Goal: Communication & Community: Answer question/provide support

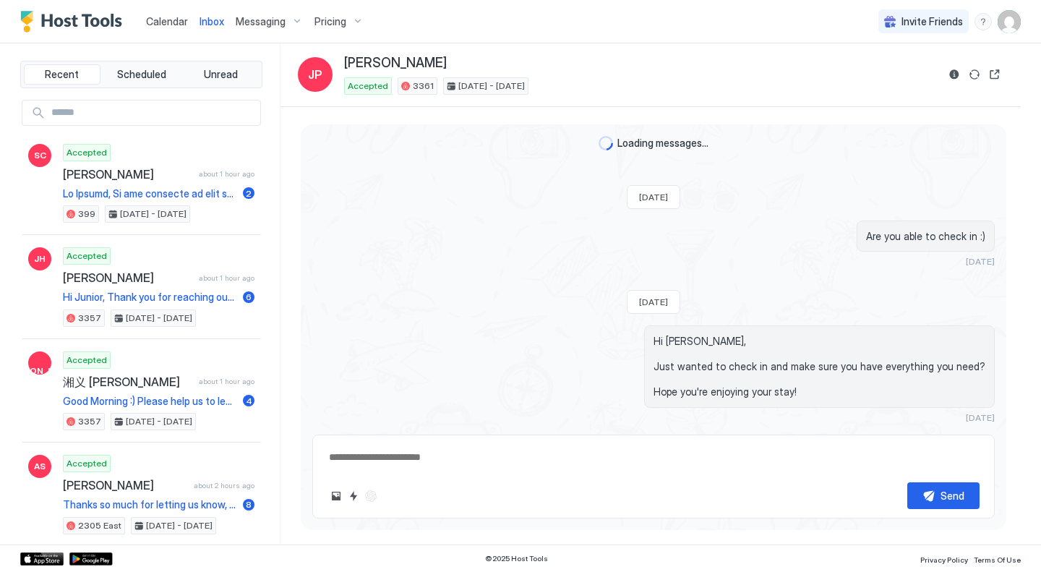
scroll to position [2385, 0]
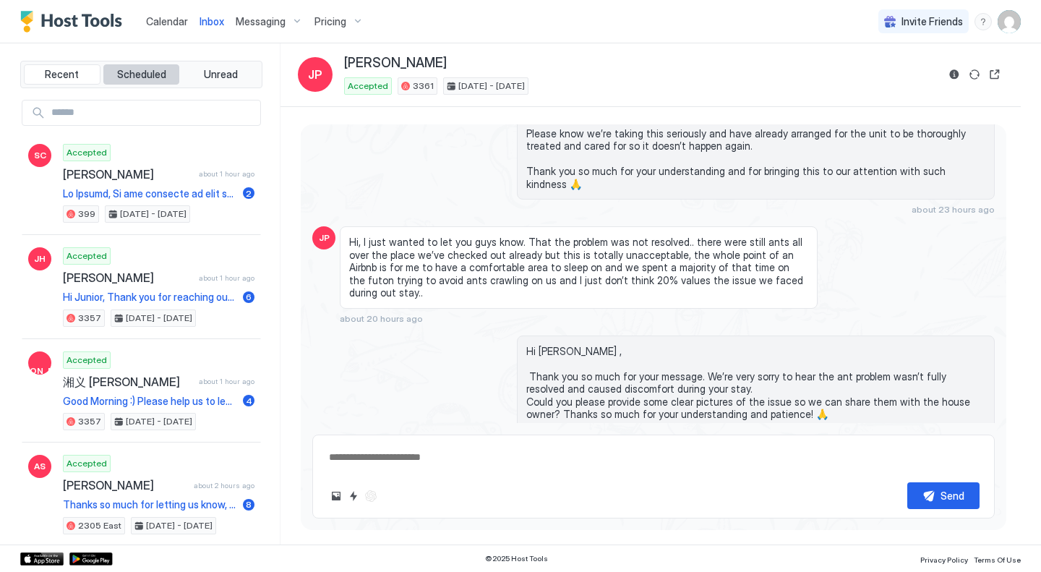
click at [117, 77] on span "Scheduled" at bounding box center [141, 74] width 49 height 13
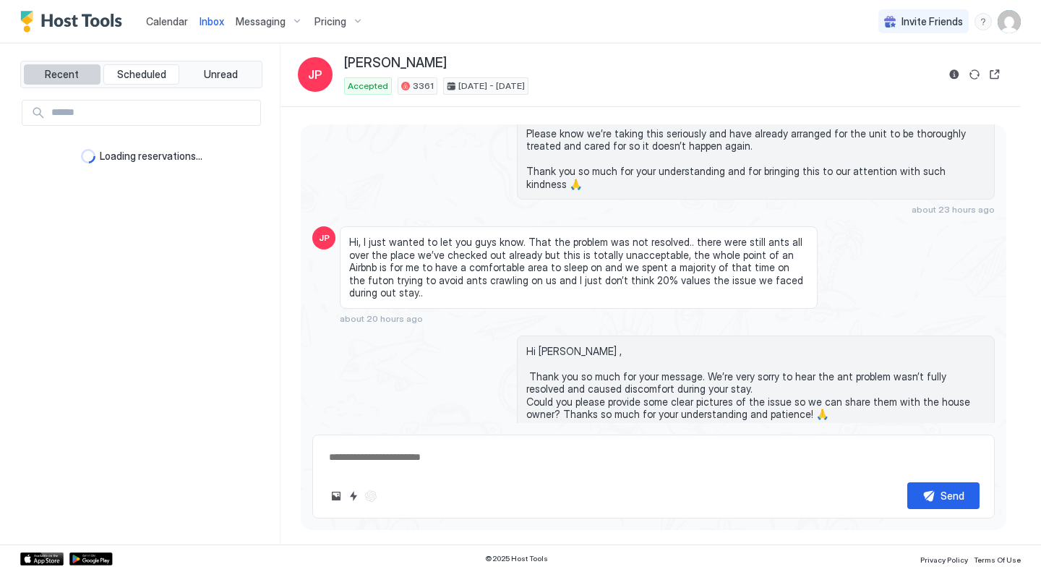
click at [78, 77] on button "Recent" at bounding box center [62, 74] width 77 height 20
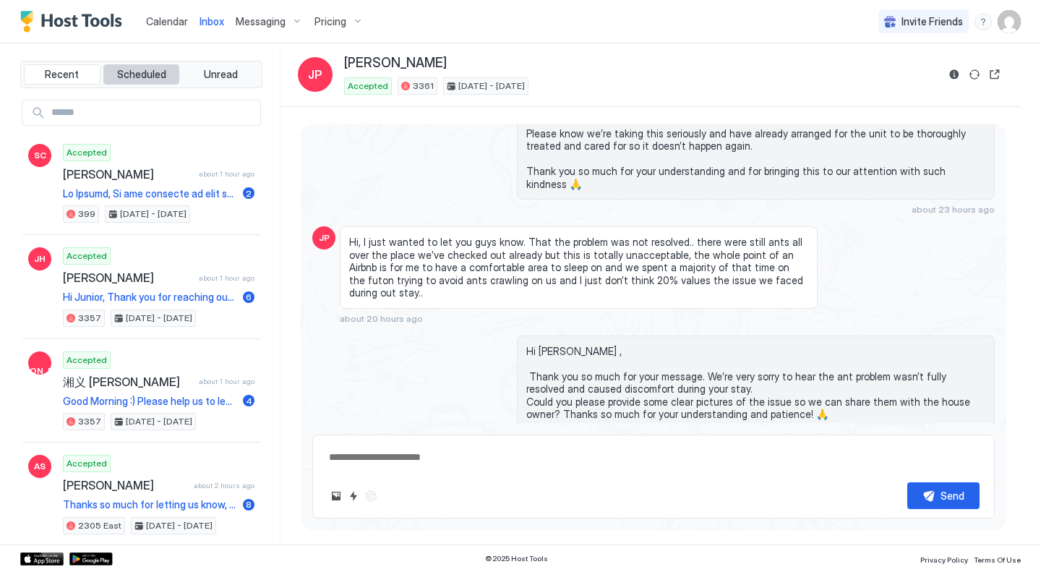
click at [133, 75] on span "Scheduled" at bounding box center [141, 74] width 49 height 13
click at [75, 74] on span "Recent" at bounding box center [62, 74] width 34 height 13
click at [210, 14] on link "Inbox" at bounding box center [212, 21] width 25 height 15
type textarea "*"
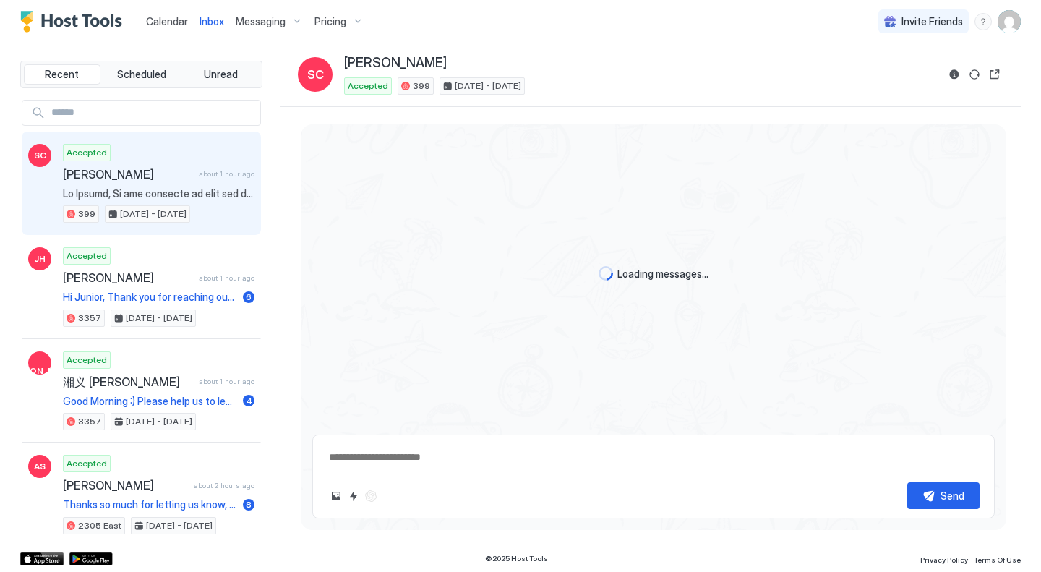
click at [210, 14] on link "Inbox" at bounding box center [212, 21] width 25 height 15
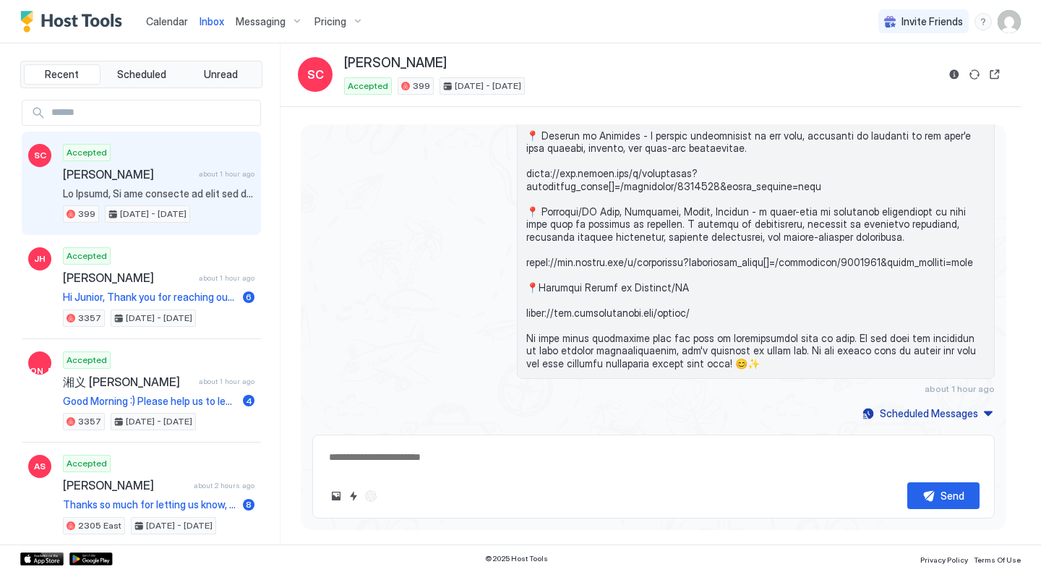
click at [160, 14] on link "Calendar" at bounding box center [167, 21] width 42 height 15
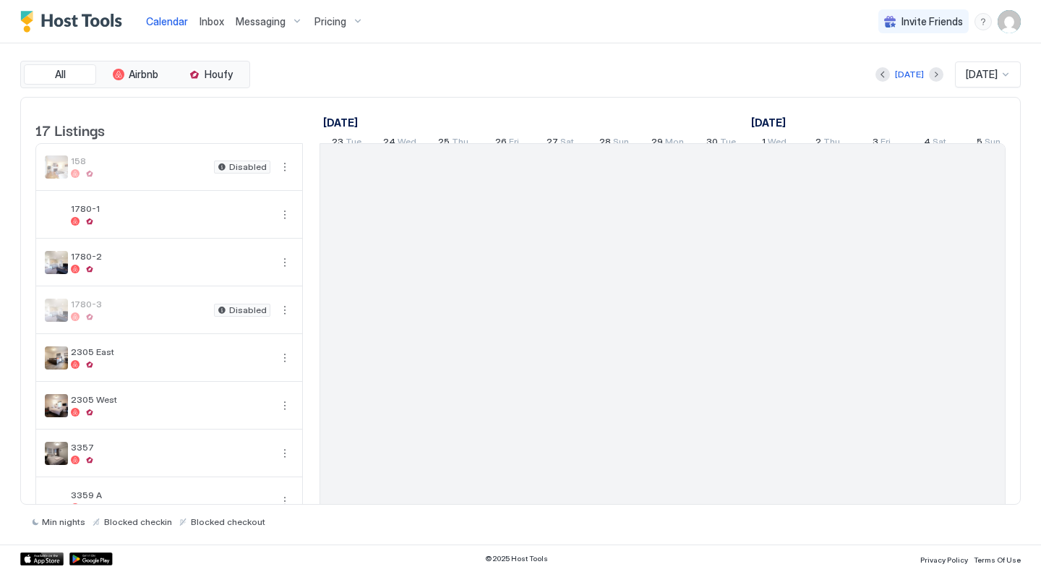
scroll to position [0, 803]
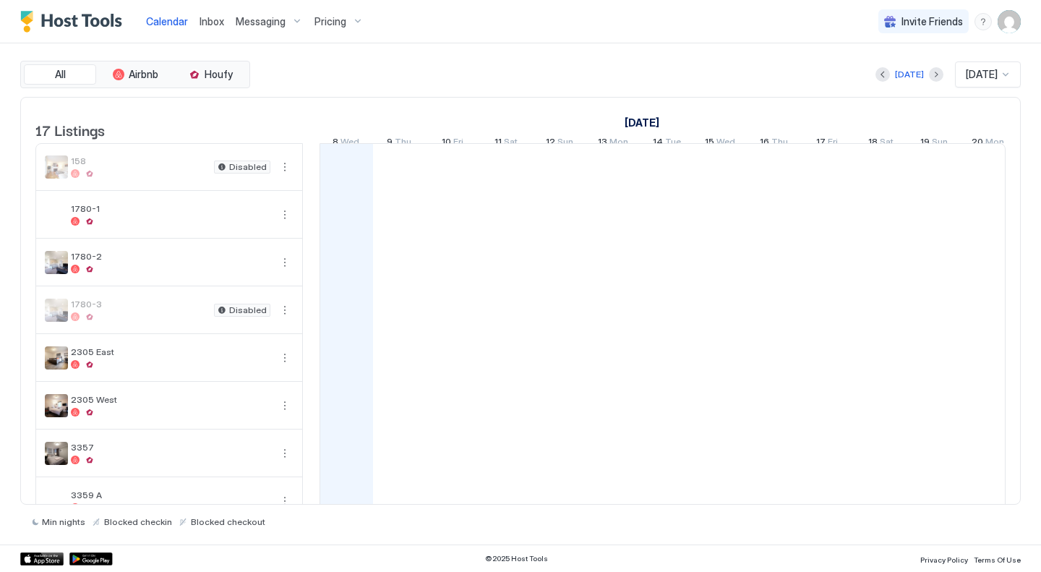
click at [212, 25] on span "Inbox" at bounding box center [212, 21] width 25 height 12
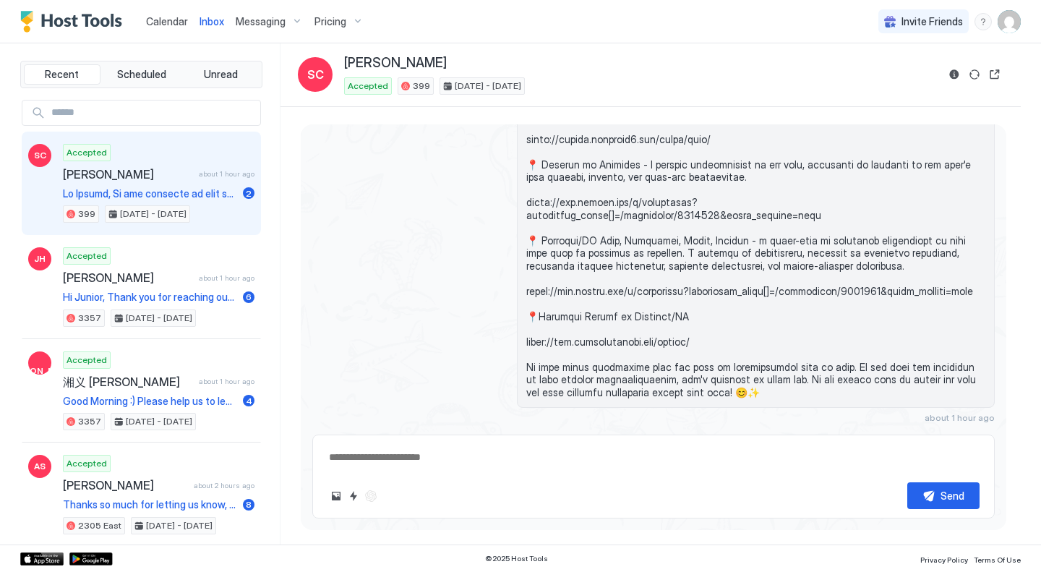
scroll to position [739, 0]
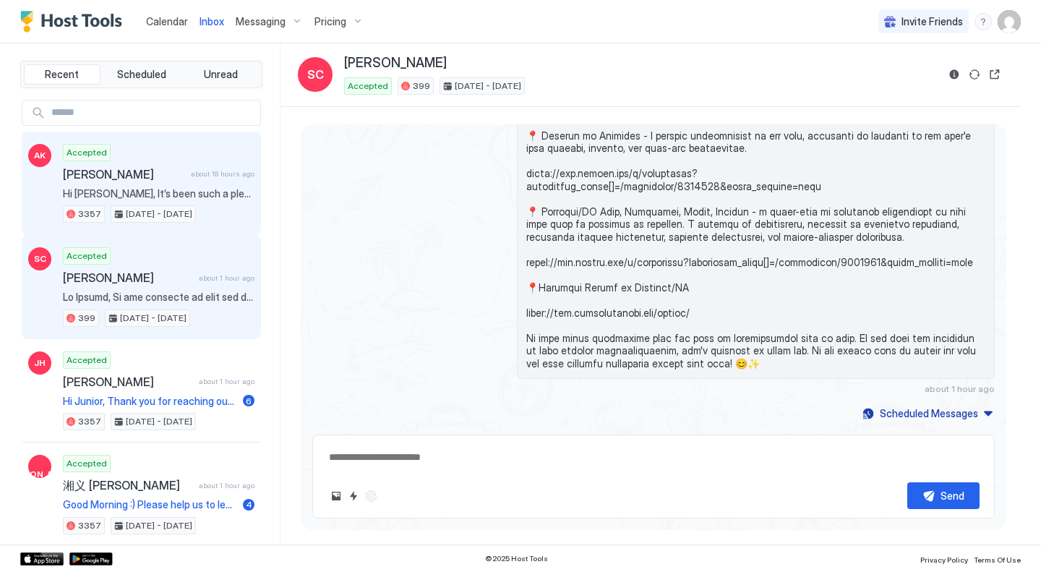
click at [169, 143] on div "AK Accepted [PERSON_NAME] about 18 hours ago Hi [PERSON_NAME], It’s been such a…" at bounding box center [141, 184] width 239 height 104
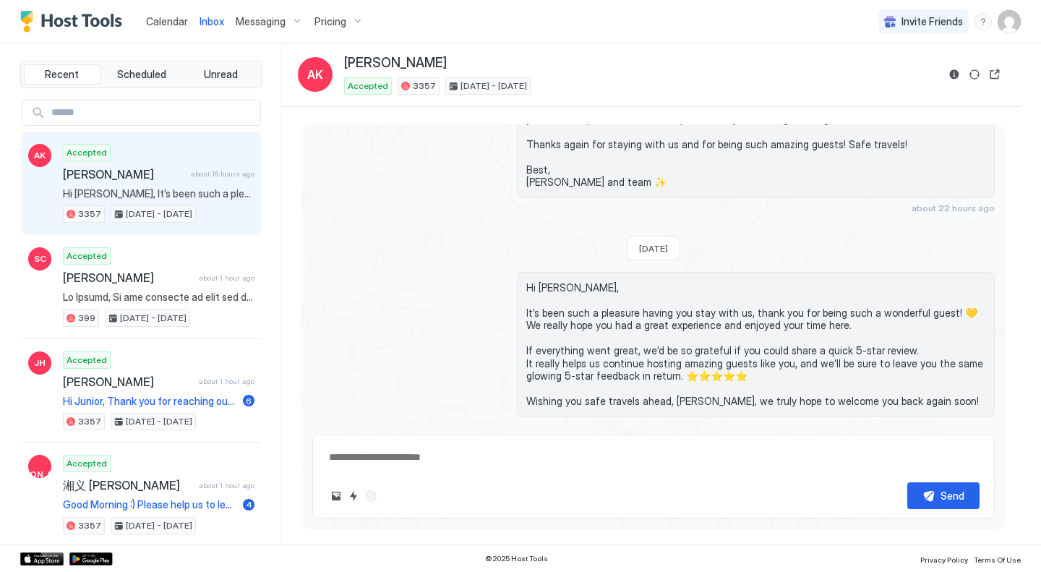
click at [906, 444] on div "Scheduled Messages" at bounding box center [929, 451] width 98 height 15
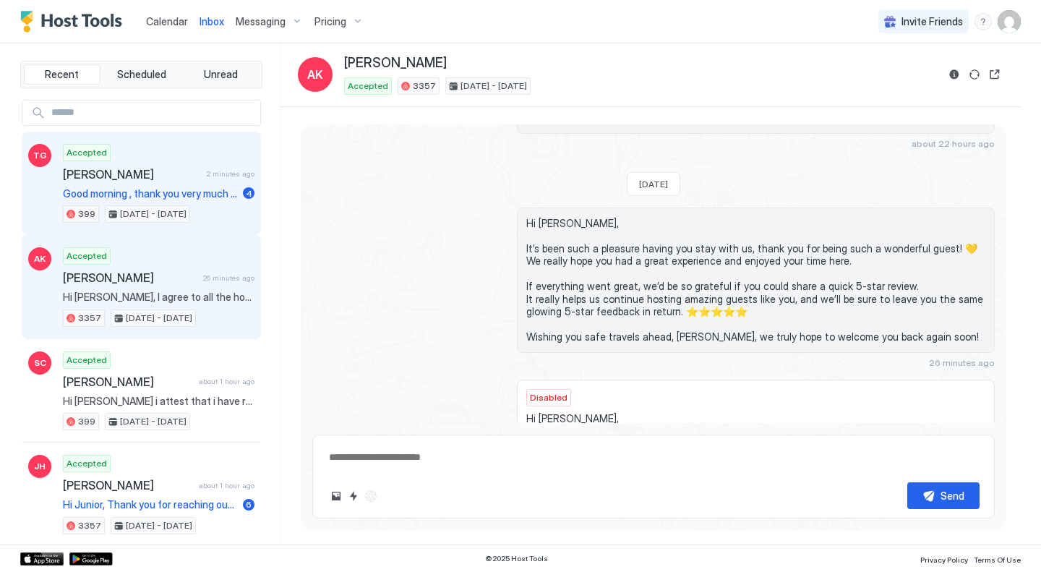
scroll to position [2568, 0]
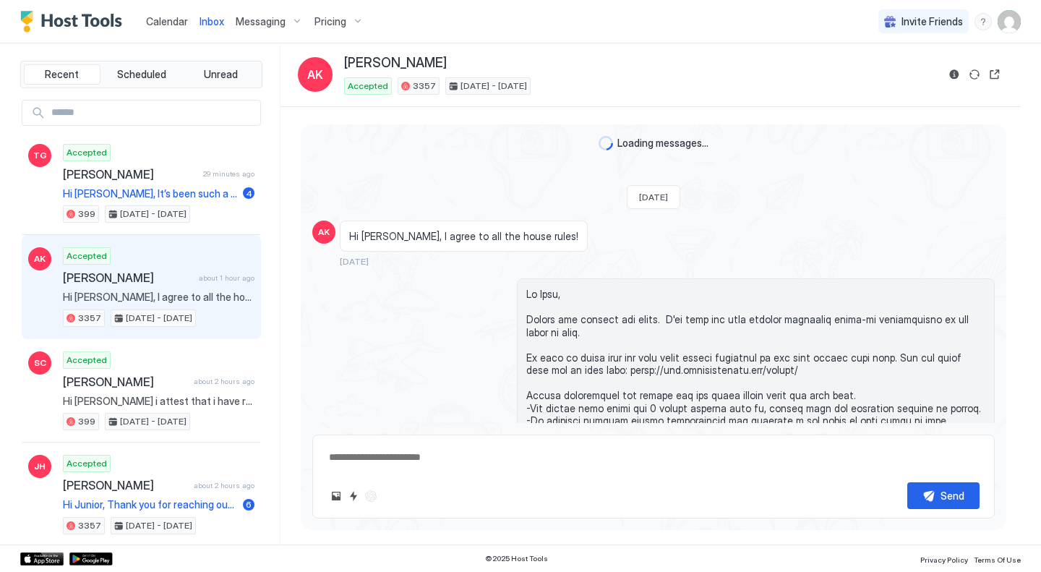
scroll to position [2501, 0]
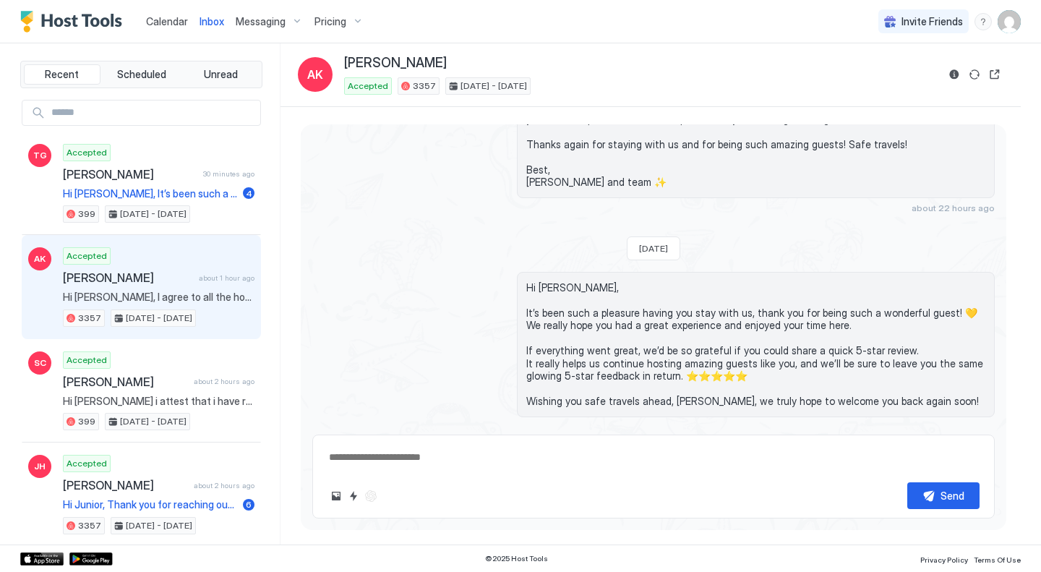
type textarea "*"
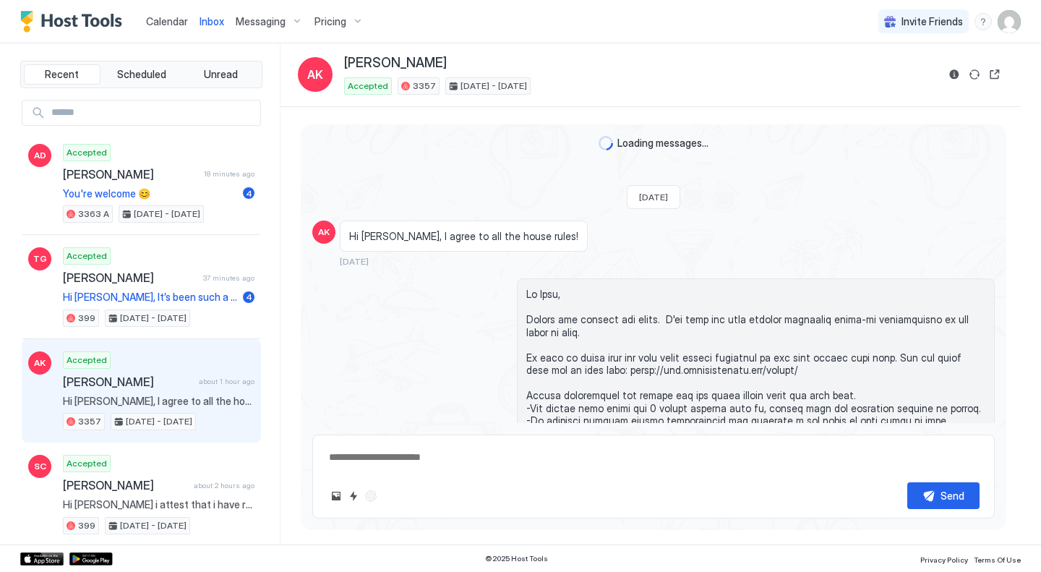
type textarea "*"
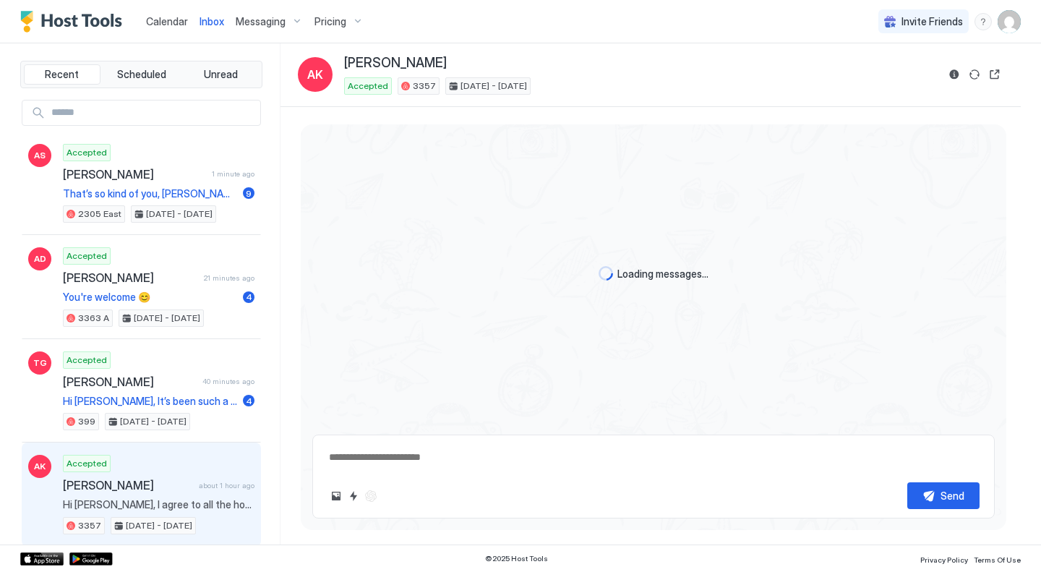
scroll to position [2501, 0]
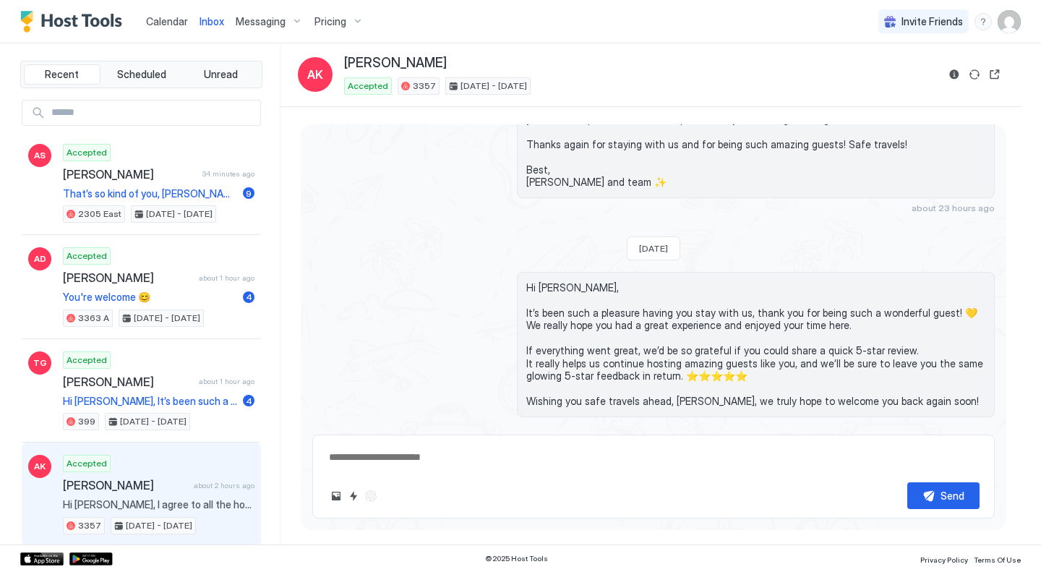
type textarea "*"
